Goal: Check status: Check status

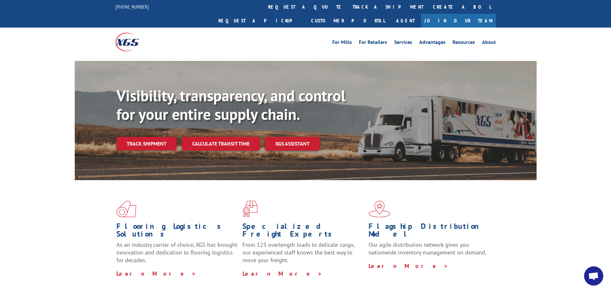
click at [120, 33] on img at bounding box center [128, 42] width 24 height 18
click at [129, 7] on link "[PHONE_NUMBER]" at bounding box center [132, 7] width 33 height 6
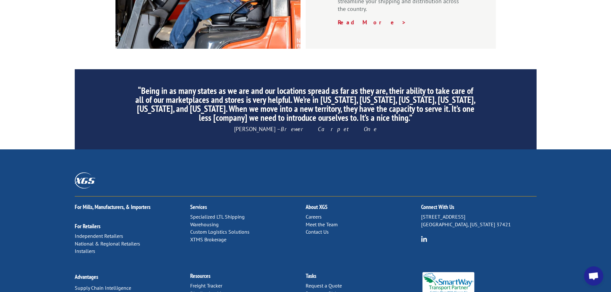
scroll to position [978, 0]
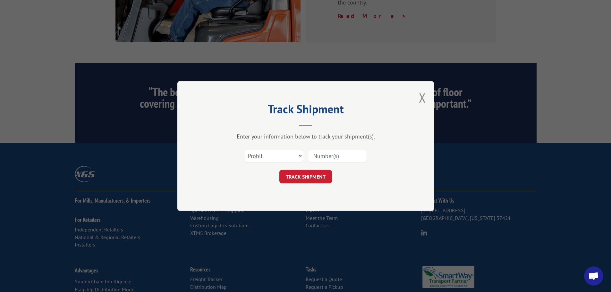
click at [427, 94] on div "Track Shipment Enter your information below to track your shipment(s). Select c…" at bounding box center [306, 146] width 257 height 130
click at [424, 96] on button "Close modal" at bounding box center [422, 97] width 7 height 17
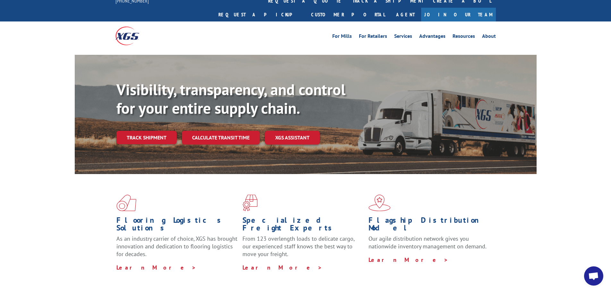
scroll to position [0, 0]
